Goal: Task Accomplishment & Management: Manage account settings

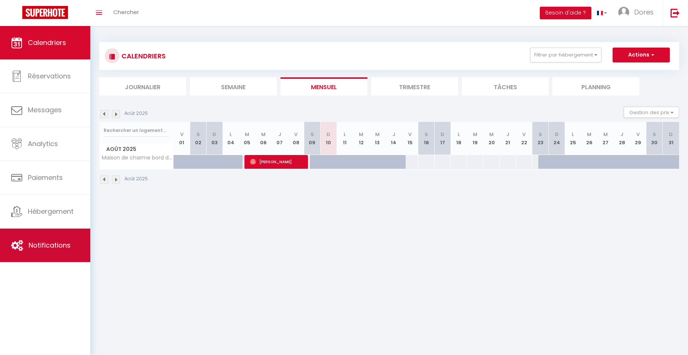
click at [56, 247] on span "Notifications" at bounding box center [50, 244] width 42 height 9
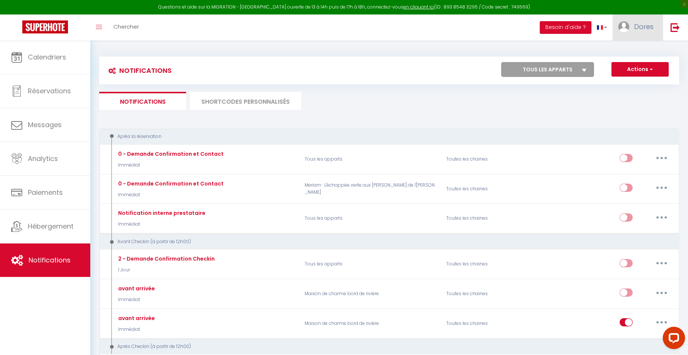
click at [655, 24] on link "Dores" at bounding box center [638, 27] width 50 height 26
click at [646, 50] on link "Paramètres" at bounding box center [633, 51] width 55 height 13
select select "fr"
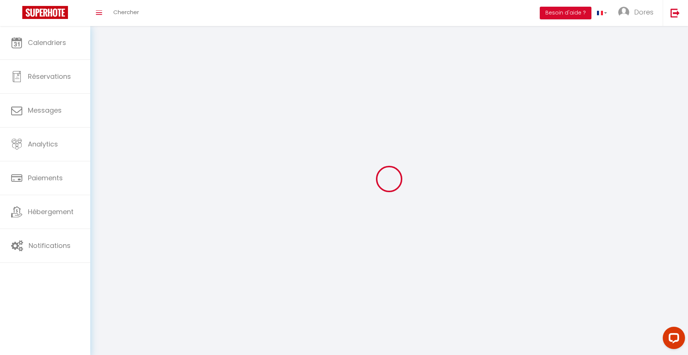
select select
type input "Dores"
type input "[PERSON_NAME]"
type input "0754287275"
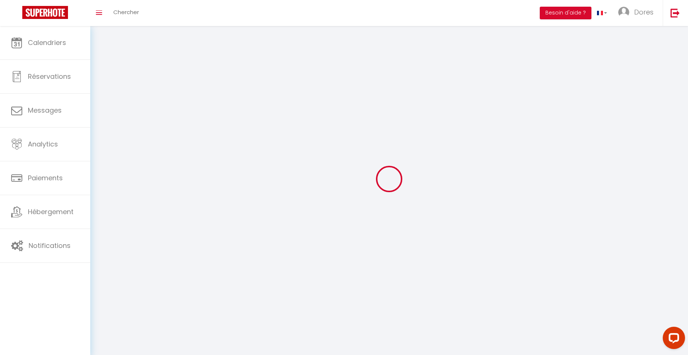
type input "[STREET_ADDRESS]"
type input "27220"
type input "bretagnolles"
type input "4LrbzVmP6trcp5JI5z1AVvpp7"
type input "vxCe6LHEFblO31gIbnEa3jnWW"
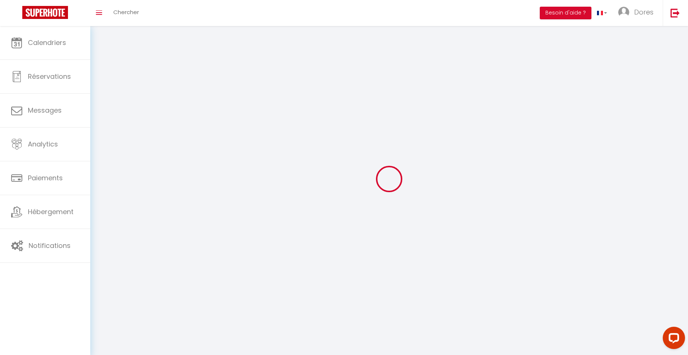
type input "hi0KBJRMiHFAAv3M"
select select "1"
select select "28"
select select "fr"
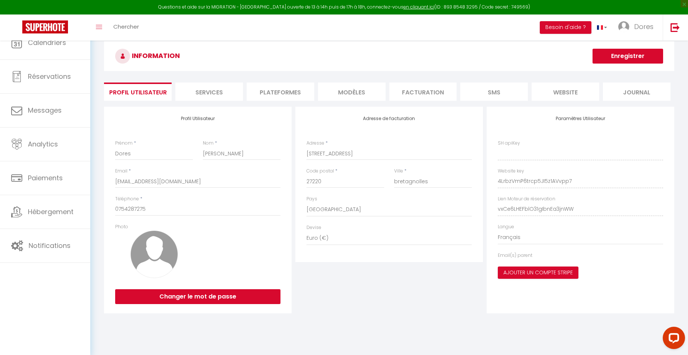
type input "4LrbzVmP6trcp5JI5z1AVvpp7"
type input "vxCe6LHEFblO31gIbnEa3jnWW"
type input "[URL][DOMAIN_NAME]"
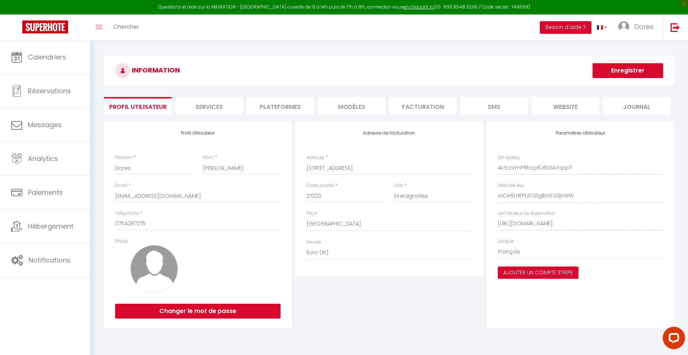
click at [211, 104] on li "Services" at bounding box center [209, 106] width 68 height 18
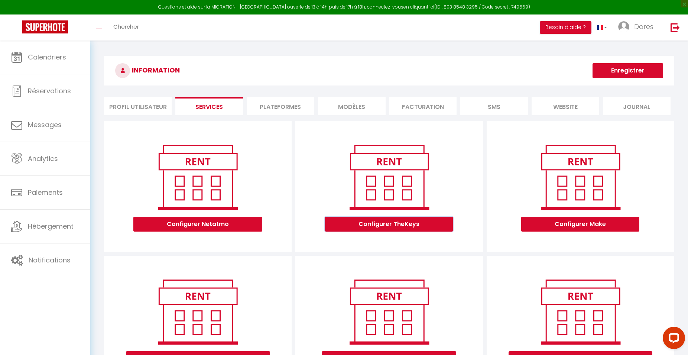
click at [413, 227] on button "Configurer TheKeys" at bounding box center [389, 224] width 128 height 15
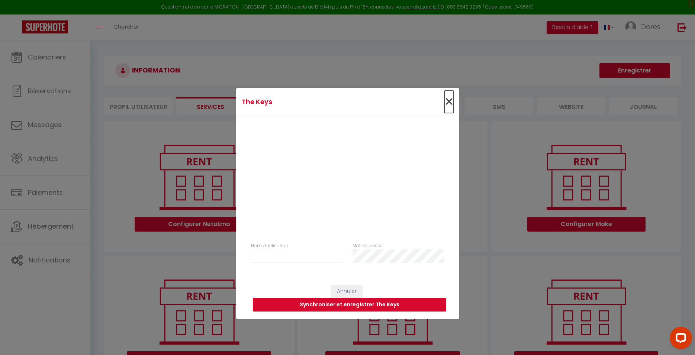
click at [449, 98] on span "×" at bounding box center [448, 102] width 9 height 22
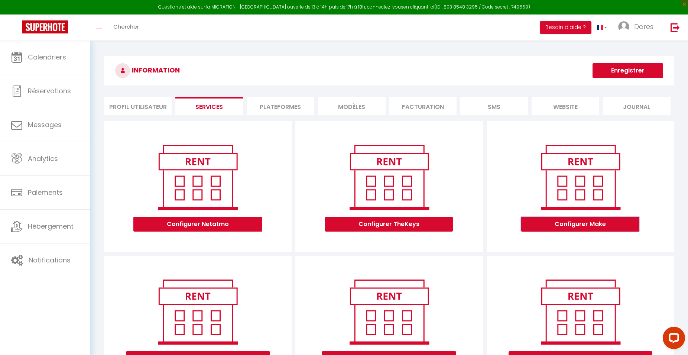
click at [590, 224] on button "Configurer Make" at bounding box center [580, 224] width 118 height 15
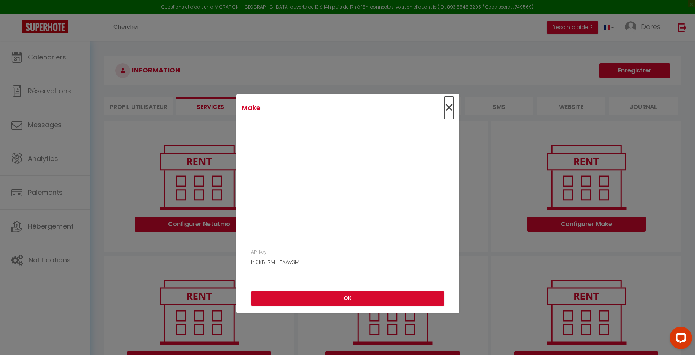
click at [449, 103] on span "×" at bounding box center [448, 108] width 9 height 22
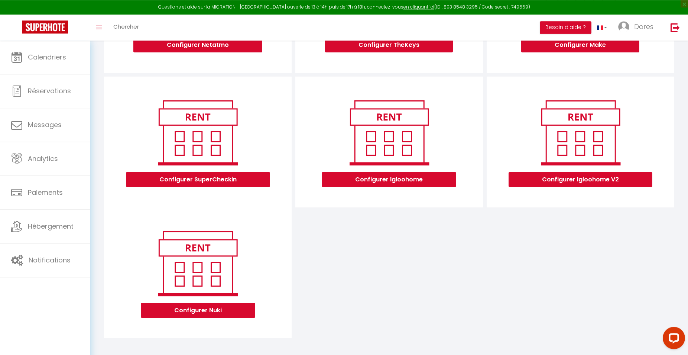
scroll to position [183, 0]
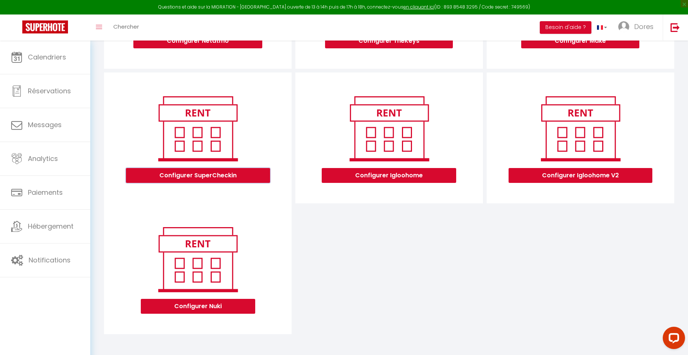
click at [184, 177] on button "Configurer SuperCheckin" at bounding box center [198, 175] width 144 height 15
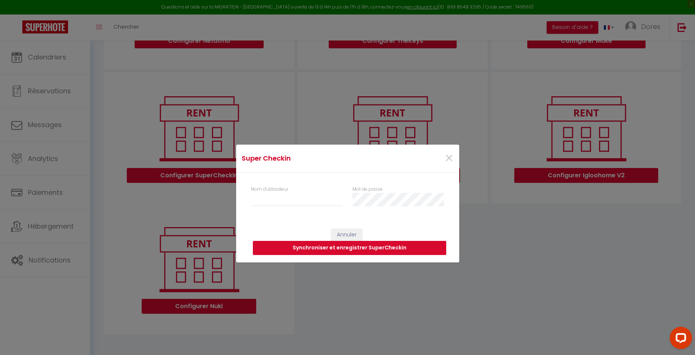
click at [317, 246] on button "Synchroniser et enregistrer SuperCheckin" at bounding box center [349, 248] width 193 height 14
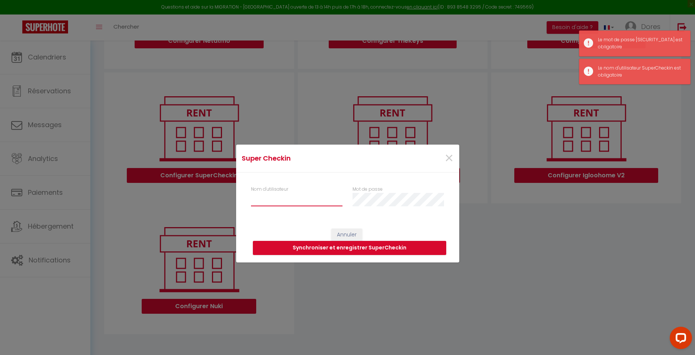
click at [284, 204] on input "Nom d'utilisateur" at bounding box center [297, 199] width 92 height 13
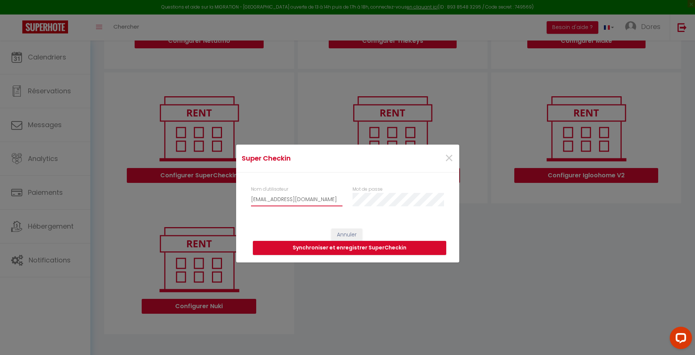
type input "[EMAIL_ADDRESS][DOMAIN_NAME]"
click at [355, 249] on button "Synchroniser et enregistrer SuperCheckin" at bounding box center [349, 248] width 193 height 14
click at [333, 246] on button "Synchroniser et enregistrer SuperCheckin" at bounding box center [349, 248] width 193 height 14
click at [387, 249] on button "Synchroniser et enregistrer SuperCheckin" at bounding box center [349, 248] width 193 height 14
click at [450, 158] on span "×" at bounding box center [448, 158] width 9 height 22
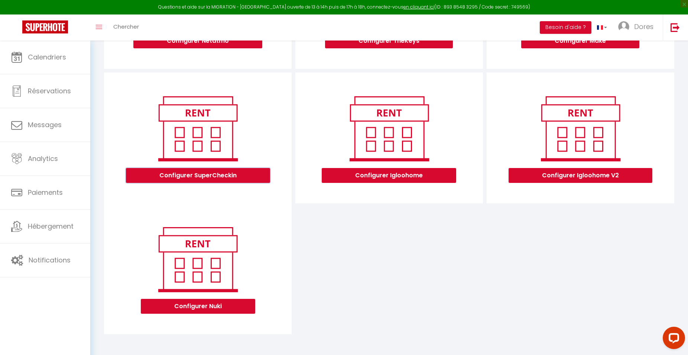
click at [203, 171] on button "Configurer SuperCheckin" at bounding box center [198, 175] width 144 height 15
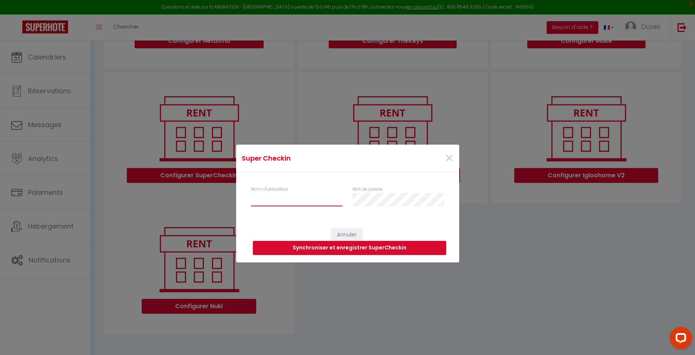
click at [265, 195] on input "Nom d'utilisateur" at bounding box center [297, 199] width 92 height 13
type input "[EMAIL_ADDRESS][DOMAIN_NAME]"
click at [364, 246] on button "Synchroniser et enregistrer SuperCheckin" at bounding box center [349, 248] width 193 height 14
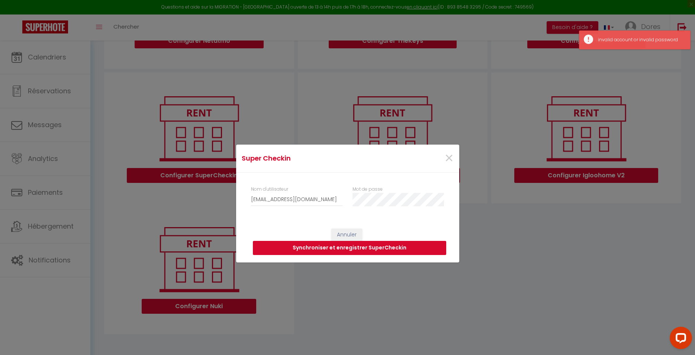
click at [364, 246] on button "Synchroniser et enregistrer SuperCheckin" at bounding box center [349, 248] width 193 height 14
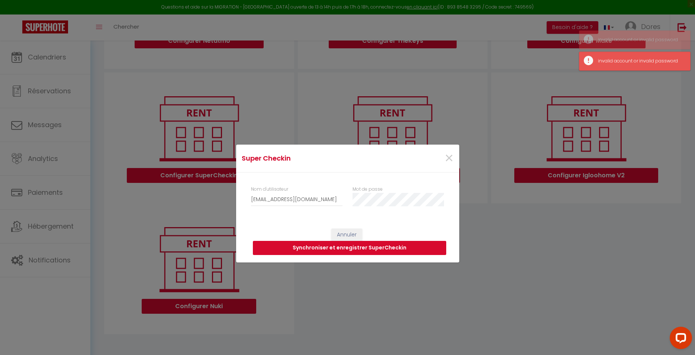
click at [364, 246] on button "Synchroniser et enregistrer SuperCheckin" at bounding box center [349, 248] width 193 height 14
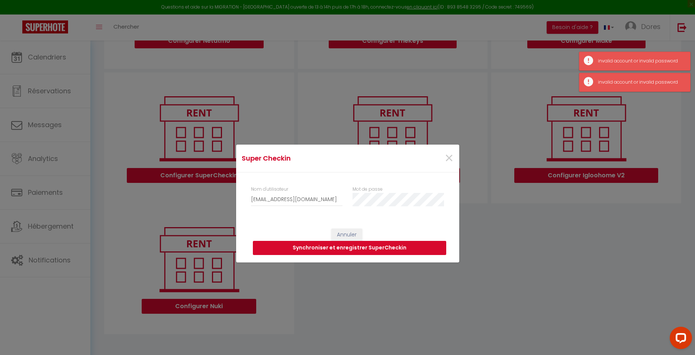
click at [364, 246] on button "Synchroniser et enregistrer SuperCheckin" at bounding box center [349, 248] width 193 height 14
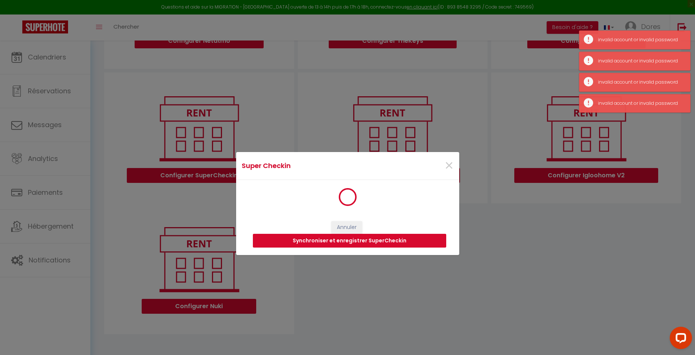
click at [364, 246] on button "Synchroniser et enregistrer SuperCheckin" at bounding box center [349, 241] width 193 height 14
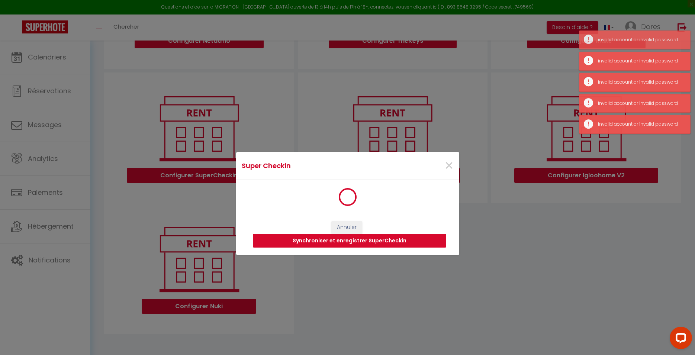
click at [364, 246] on button "Synchroniser et enregistrer SuperCheckin" at bounding box center [349, 241] width 193 height 14
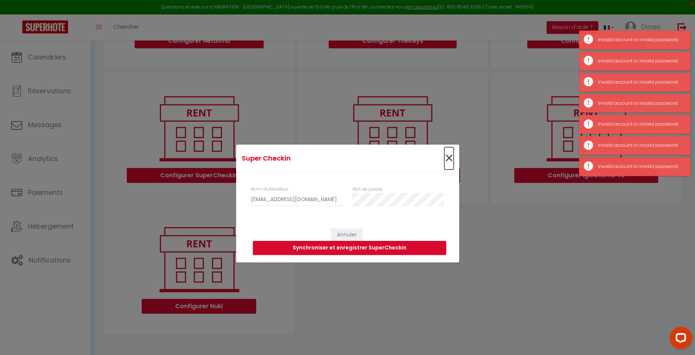
click at [451, 156] on span "×" at bounding box center [448, 158] width 9 height 22
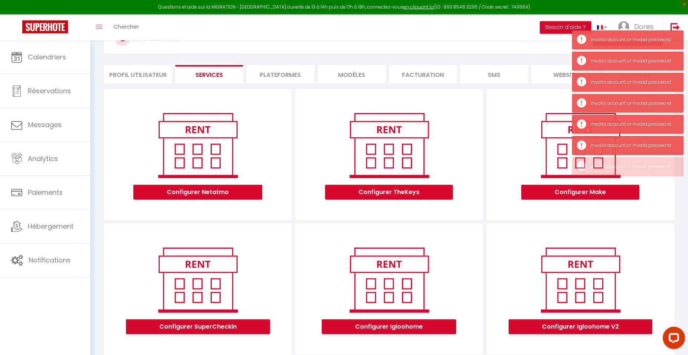
scroll to position [32, 0]
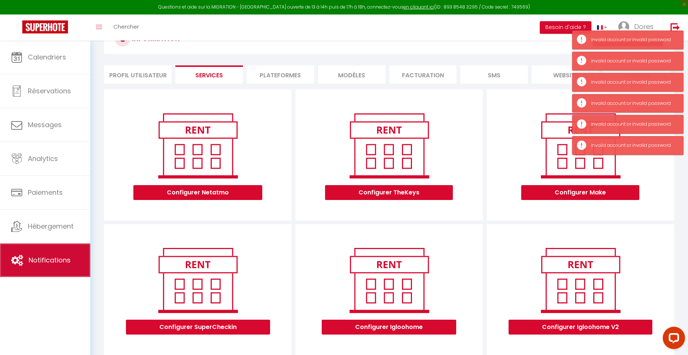
click at [65, 264] on span "Notifications" at bounding box center [50, 259] width 42 height 9
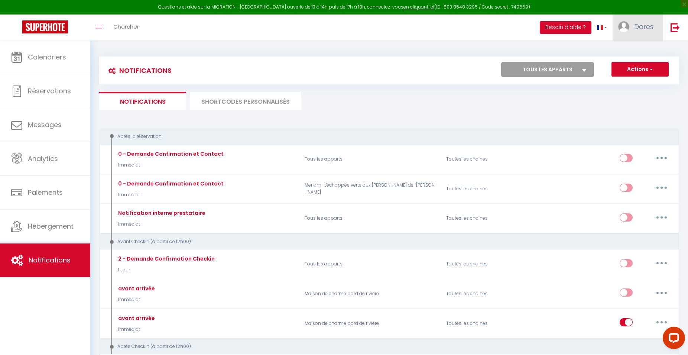
click at [649, 30] on span "Dores" at bounding box center [643, 26] width 19 height 9
click at [635, 66] on link "Équipe" at bounding box center [633, 65] width 55 height 13
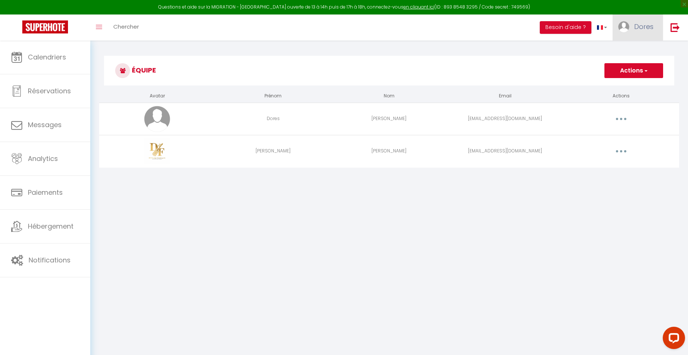
click at [632, 24] on link "Dores" at bounding box center [638, 27] width 50 height 26
click at [630, 51] on link "Paramètres" at bounding box center [633, 51] width 55 height 13
select select "28"
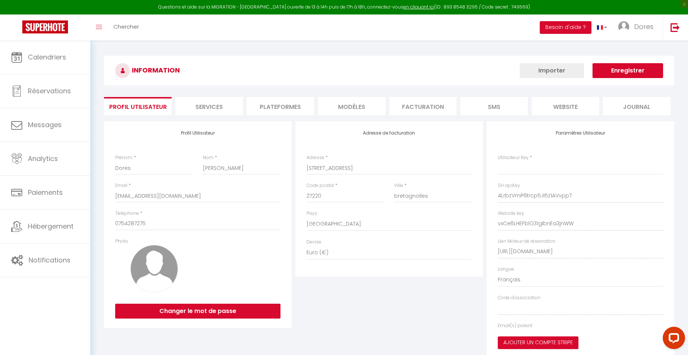
type input "4LrbzVmP6trcp5JI5z1AVvpp7"
type input "vxCe6LHEFblO31gIbnEa3jnWW"
type input "[URL][DOMAIN_NAME]"
select select "fr"
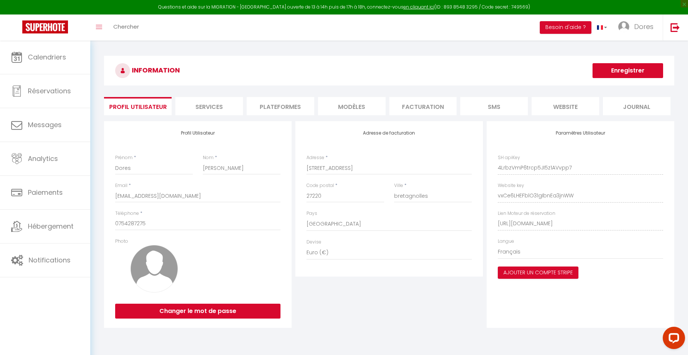
click at [209, 106] on li "Services" at bounding box center [209, 106] width 68 height 18
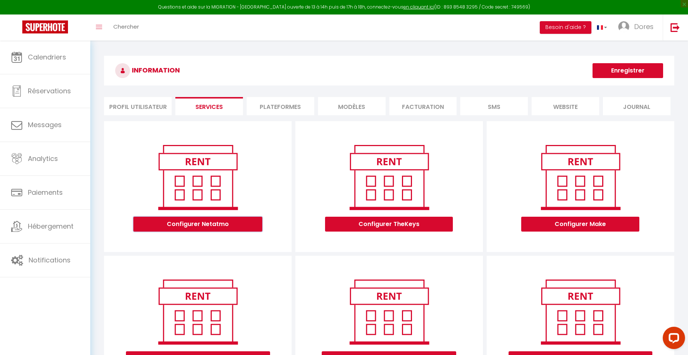
click at [242, 222] on button "Configurer Netatmo" at bounding box center [197, 224] width 129 height 15
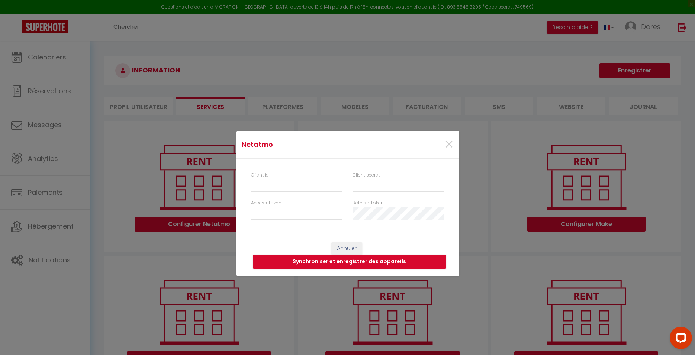
click at [453, 143] on div "×" at bounding box center [421, 144] width 74 height 16
click at [444, 145] on span "×" at bounding box center [448, 144] width 9 height 22
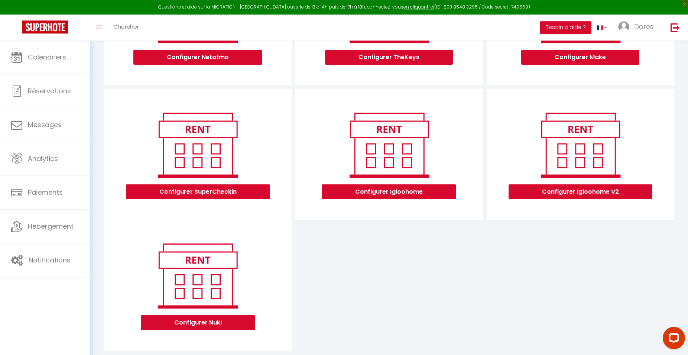
scroll to position [183, 0]
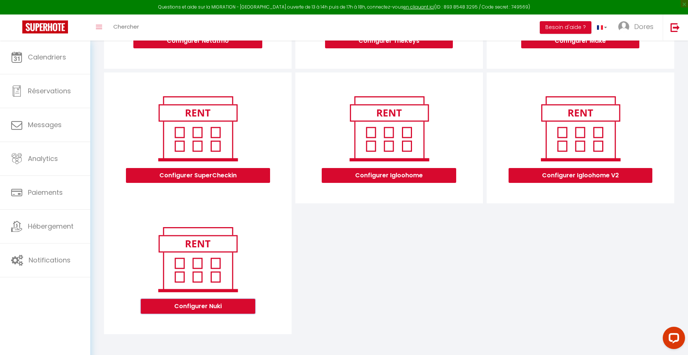
click at [211, 308] on button "Configurer Nuki" at bounding box center [198, 306] width 114 height 15
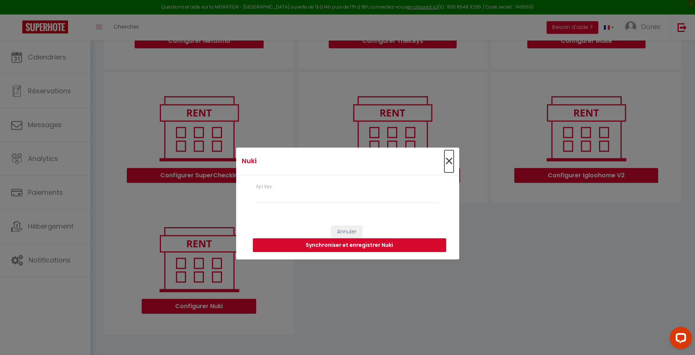
click at [451, 159] on span "×" at bounding box center [448, 161] width 9 height 22
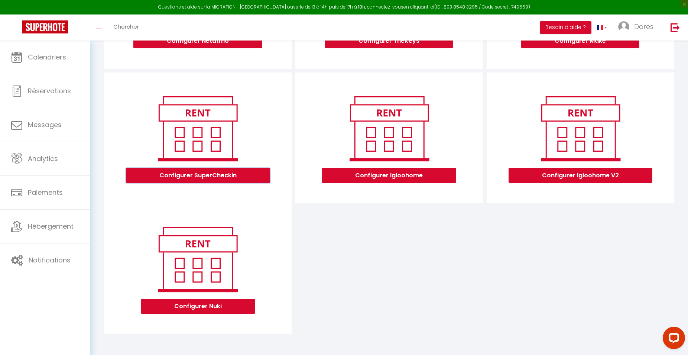
click at [242, 178] on button "Configurer SuperCheckin" at bounding box center [198, 175] width 144 height 15
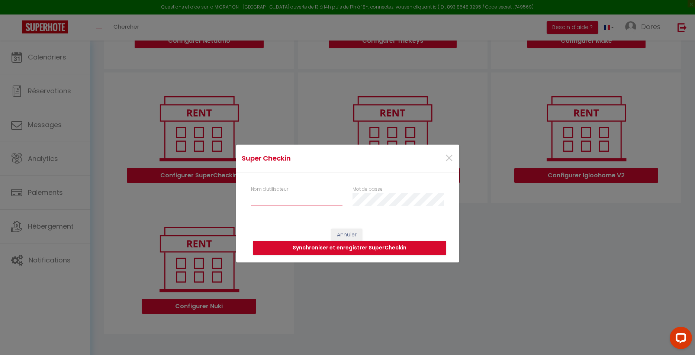
click at [259, 196] on input "Nom d'utilisateur" at bounding box center [297, 199] width 92 height 13
type input "[EMAIL_ADDRESS][DOMAIN_NAME]"
click at [389, 251] on button "Synchroniser et enregistrer SuperCheckin" at bounding box center [349, 248] width 193 height 14
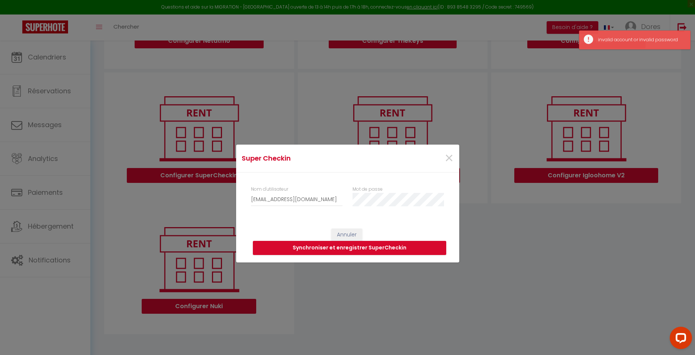
click at [655, 220] on div "Super Checkin × Nom d'utilisateur [EMAIL_ADDRESS][DOMAIN_NAME] Mot de passe Ann…" at bounding box center [347, 177] width 695 height 355
click at [53, 256] on div "Super Checkin × Nom d'utilisateur [EMAIL_ADDRESS][DOMAIN_NAME] Mot de passe Ann…" at bounding box center [347, 177] width 695 height 355
click at [55, 229] on div "Super Checkin × Nom d'utilisateur [EMAIL_ADDRESS][DOMAIN_NAME] Mot de passe Ann…" at bounding box center [347, 177] width 695 height 355
click at [448, 158] on span "×" at bounding box center [448, 158] width 9 height 22
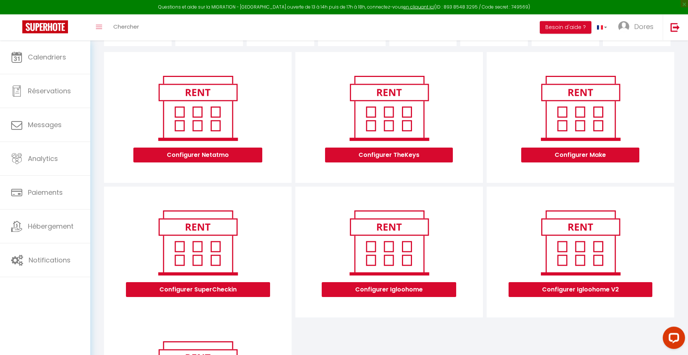
scroll to position [32, 0]
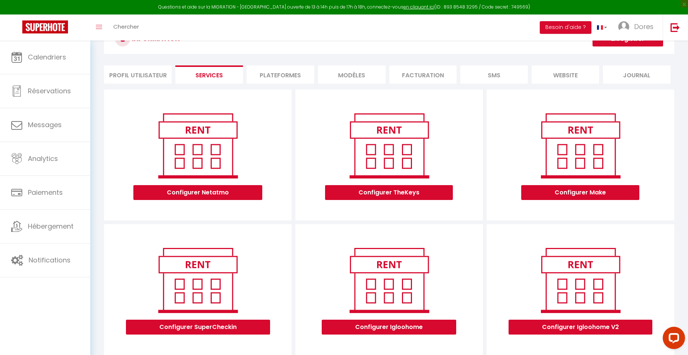
click at [273, 72] on li "Plateformes" at bounding box center [281, 74] width 68 height 18
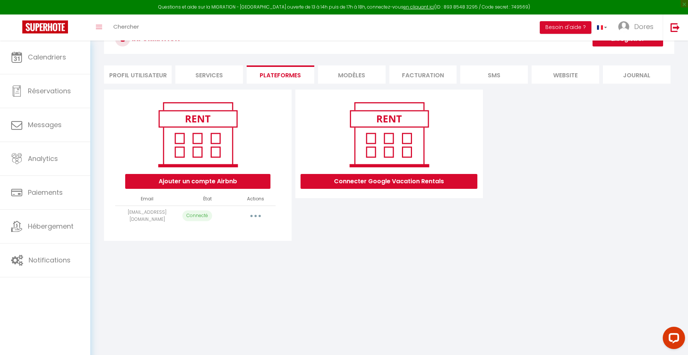
click at [345, 75] on li "MODÈLES" at bounding box center [352, 74] width 68 height 18
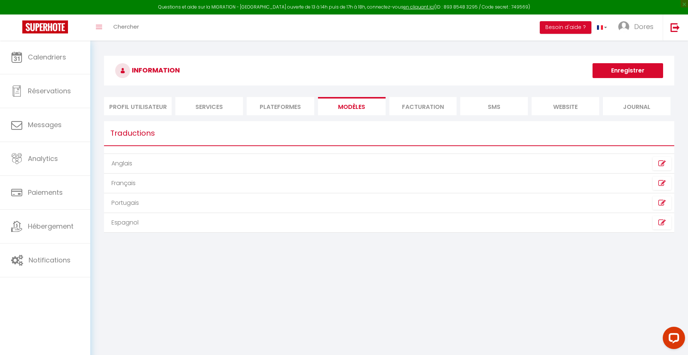
click at [422, 107] on li "Facturation" at bounding box center [424, 106] width 68 height 18
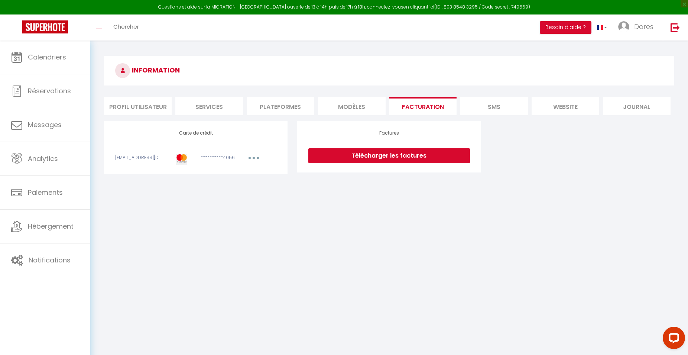
click at [503, 109] on li "SMS" at bounding box center [495, 106] width 68 height 18
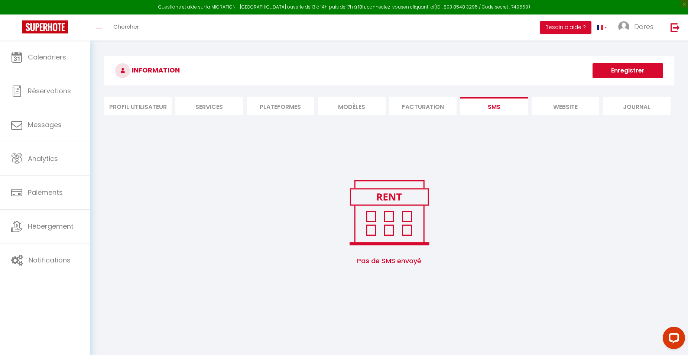
click at [569, 109] on li "website" at bounding box center [566, 106] width 68 height 18
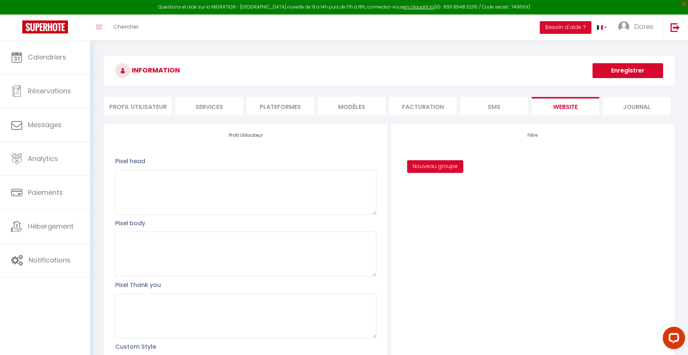
click at [638, 106] on li "Journal" at bounding box center [637, 106] width 68 height 18
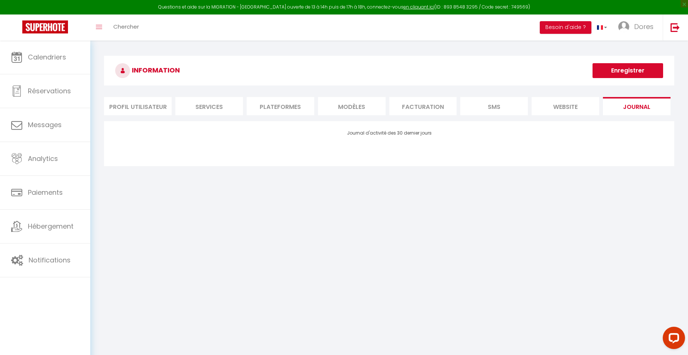
click at [566, 106] on li "website" at bounding box center [566, 106] width 68 height 18
